Goal: Entertainment & Leisure: Consume media (video, audio)

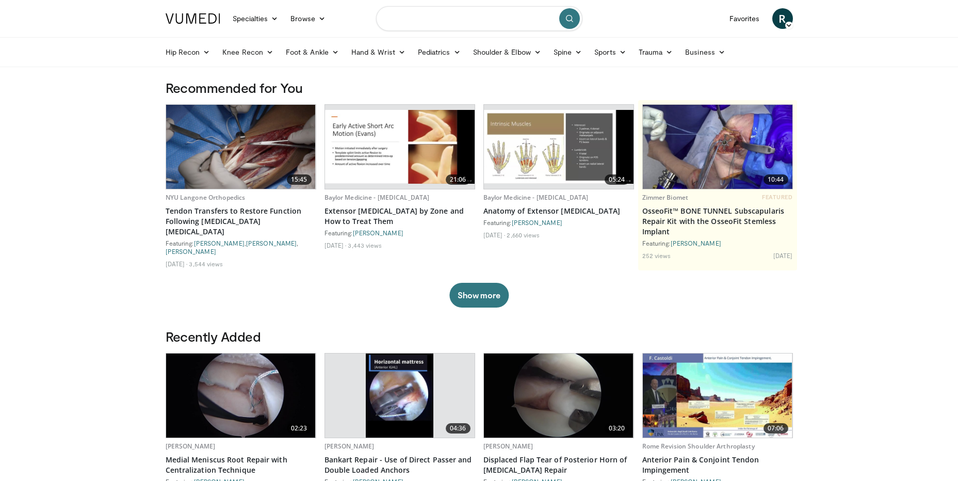
click at [417, 12] on input "Search topics, interventions" at bounding box center [479, 18] width 206 height 25
type input "**********"
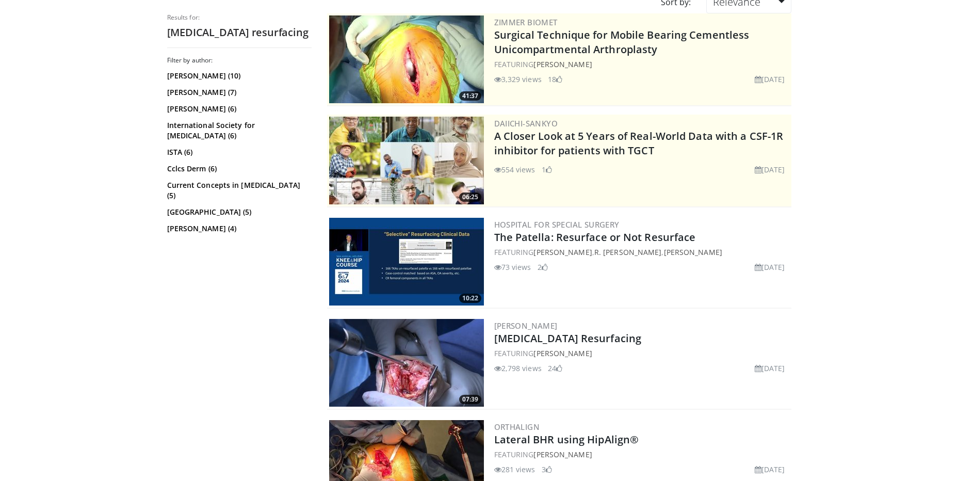
scroll to position [103, 0]
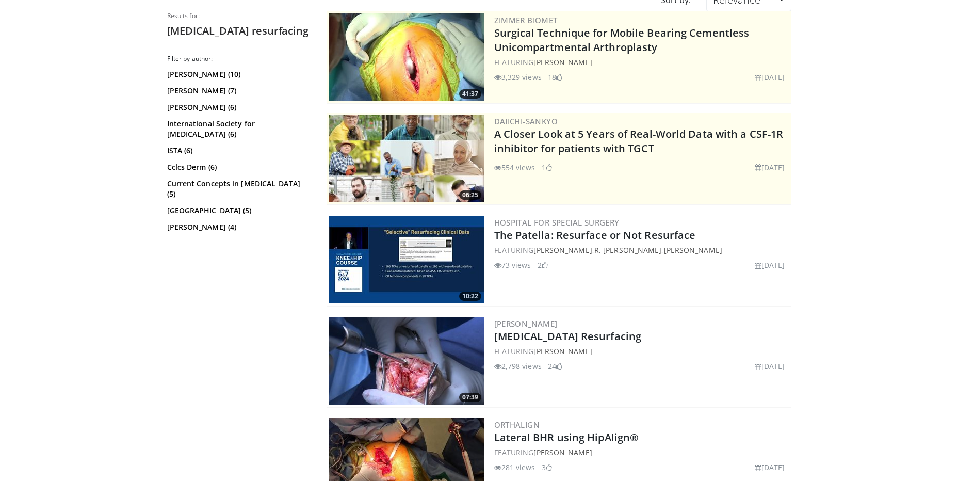
click at [433, 365] on img at bounding box center [406, 361] width 155 height 88
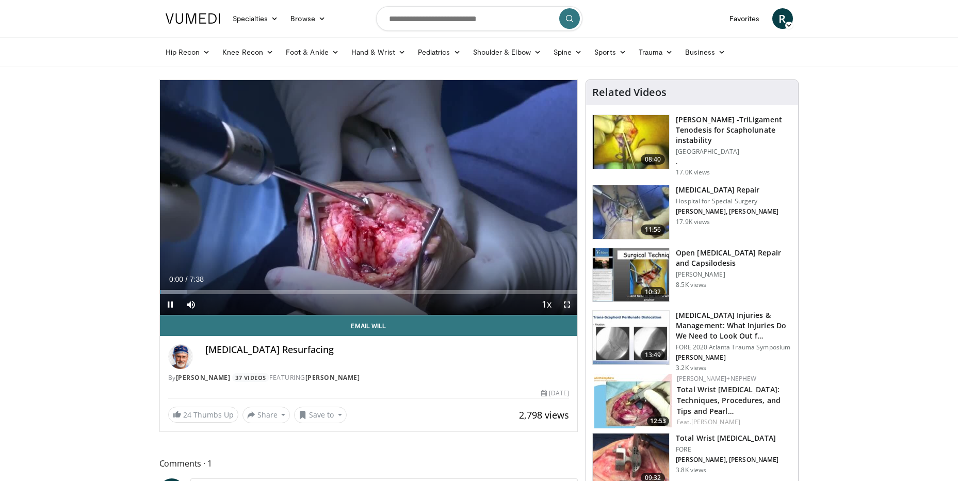
click at [566, 307] on span "Video Player" at bounding box center [566, 304] width 21 height 21
click at [570, 302] on span "Video Player" at bounding box center [566, 304] width 21 height 21
click at [567, 304] on span "Video Player" at bounding box center [566, 304] width 21 height 21
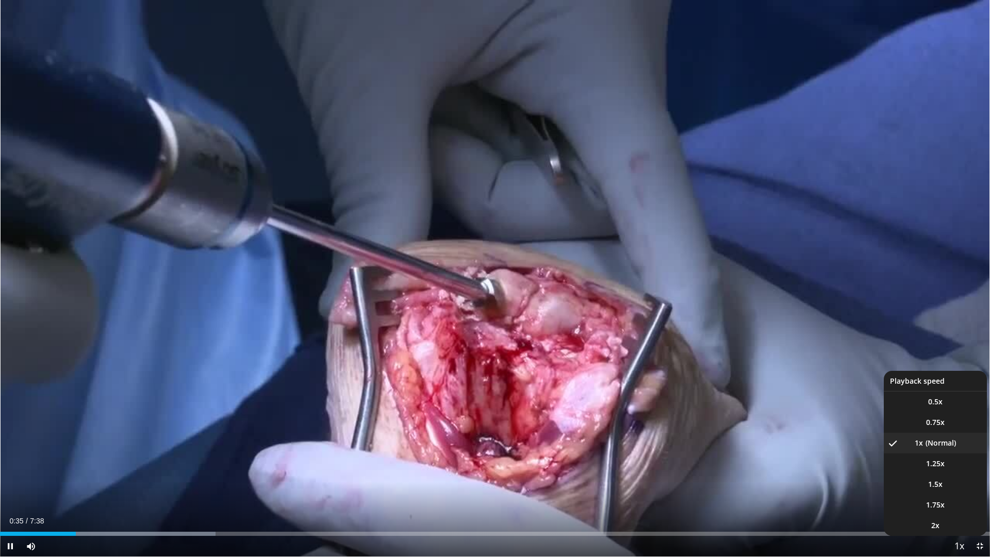
click at [958, 480] on span "Video Player" at bounding box center [959, 546] width 14 height 21
click at [940, 480] on li "2x" at bounding box center [935, 525] width 103 height 21
click at [943, 480] on li "1.5x" at bounding box center [935, 484] width 103 height 21
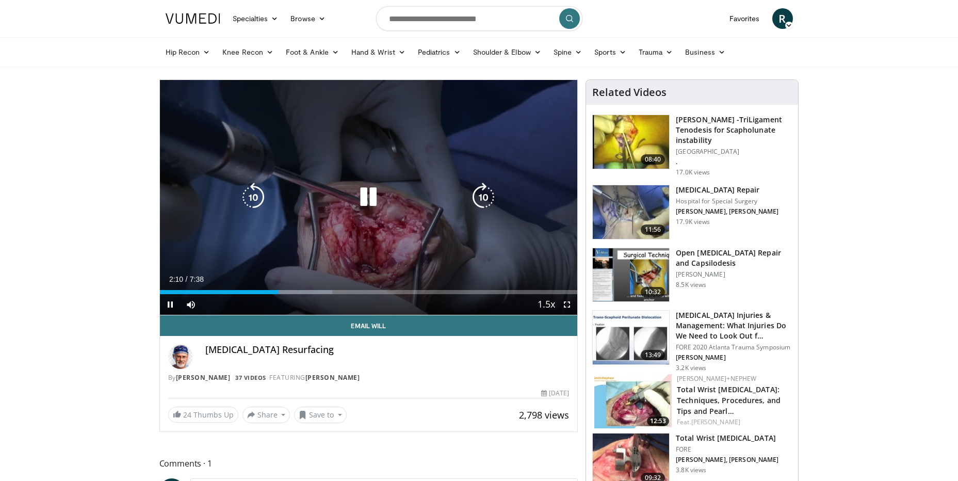
click at [371, 204] on icon "Video Player" at bounding box center [368, 197] width 29 height 29
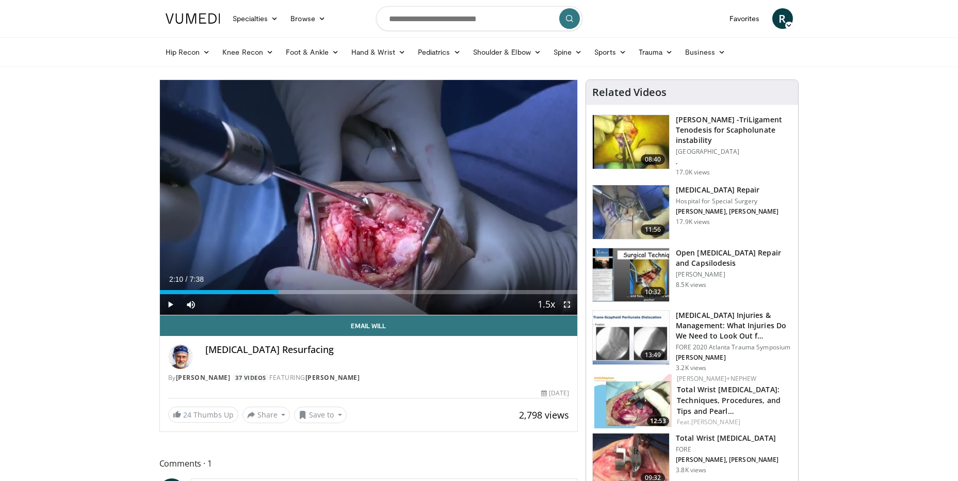
click at [565, 304] on span "Video Player" at bounding box center [566, 304] width 21 height 21
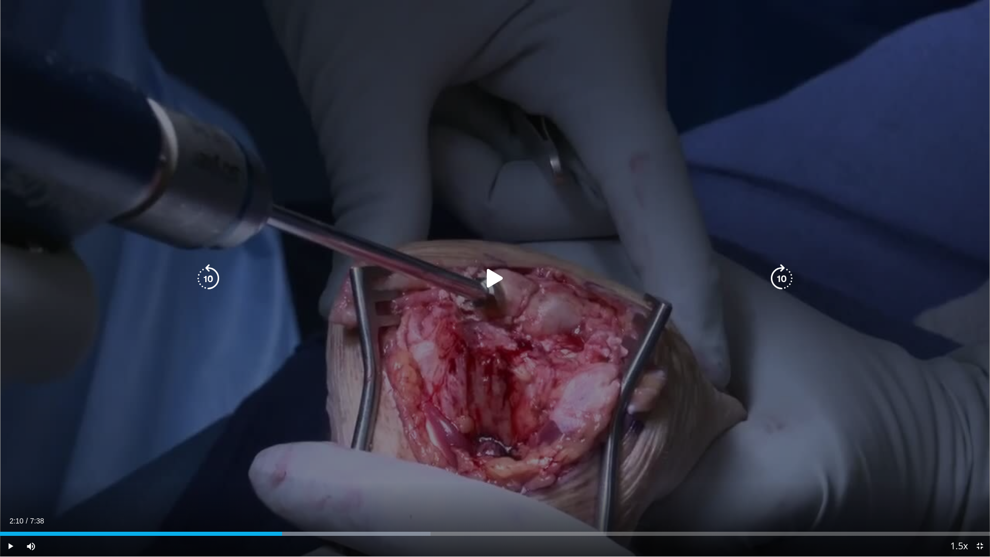
click at [486, 284] on icon "Video Player" at bounding box center [495, 278] width 29 height 29
drag, startPoint x: 74, startPoint y: 544, endPoint x: 111, endPoint y: 544, distance: 36.6
click at [111, 480] on div "Current Time 2:16 / Duration 7:38 Pause Skip Backward Skip Forward Mute 100% Lo…" at bounding box center [495, 546] width 990 height 21
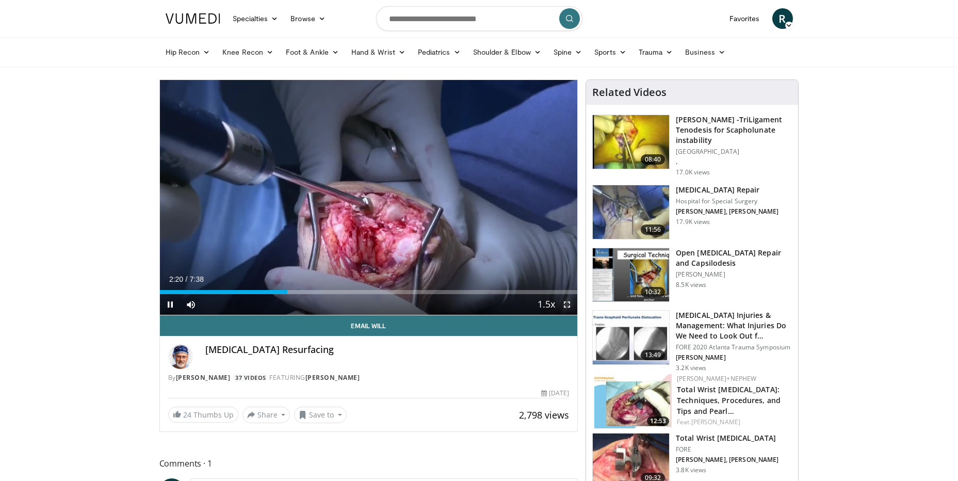
click at [571, 302] on span "Video Player" at bounding box center [566, 304] width 21 height 21
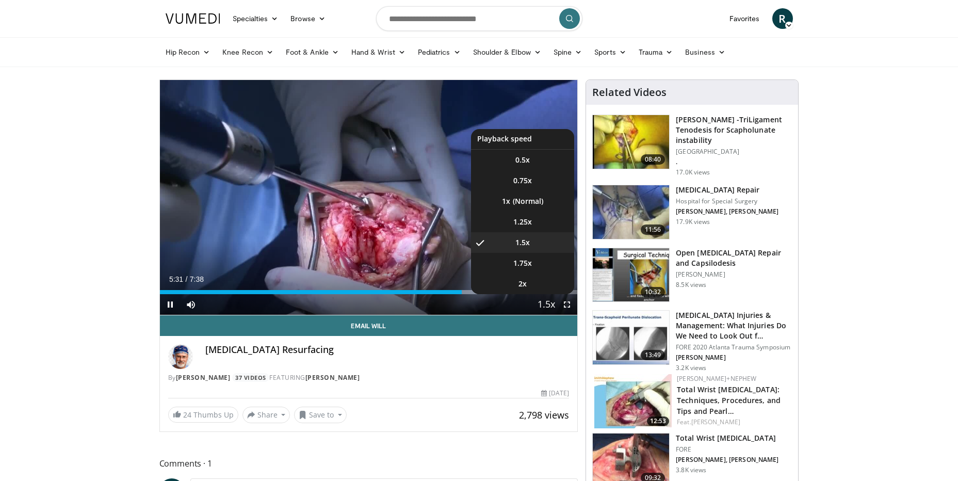
click at [547, 302] on span "Video Player" at bounding box center [546, 304] width 14 height 21
click at [530, 203] on li "1x" at bounding box center [522, 201] width 103 height 21
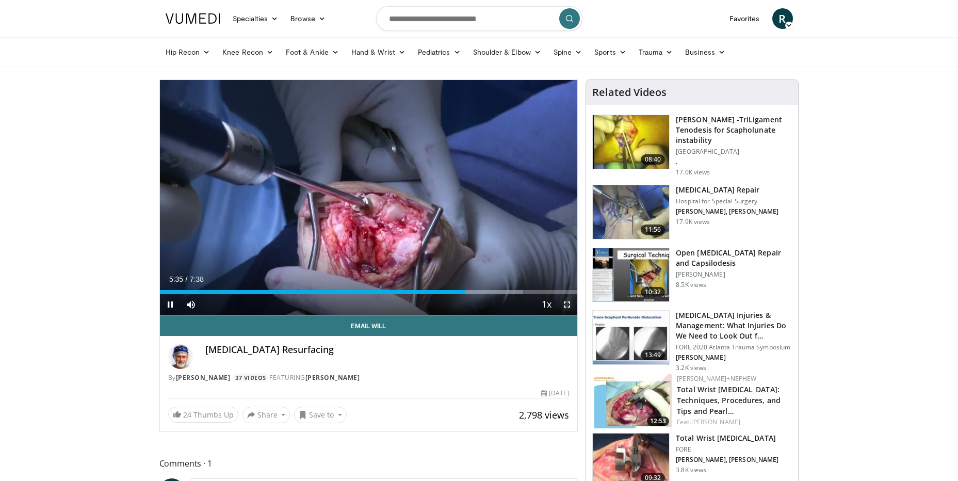
click at [567, 306] on span "Video Player" at bounding box center [566, 304] width 21 height 21
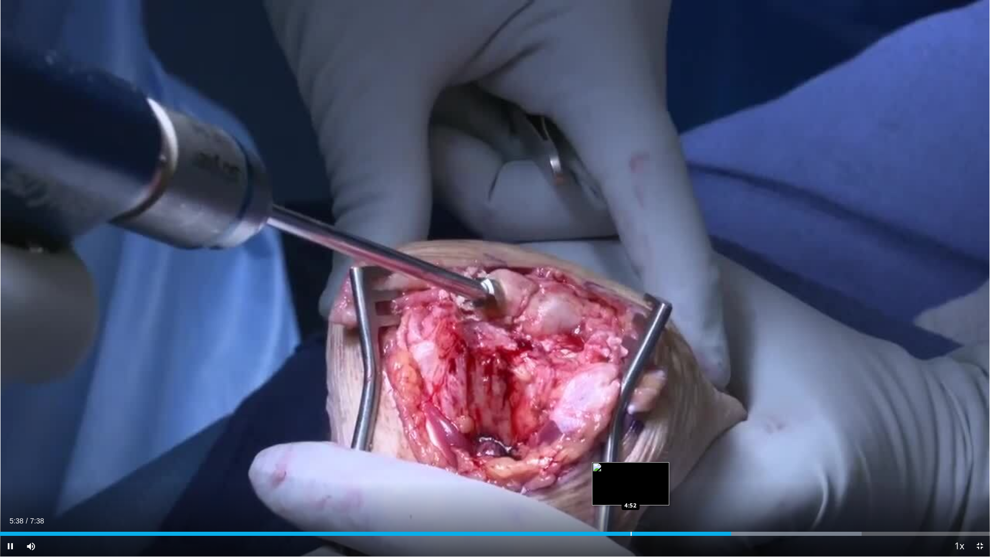
click at [631, 480] on div "Progress Bar" at bounding box center [631, 534] width 1 height 4
